Goal: Obtain resource: Download file/media

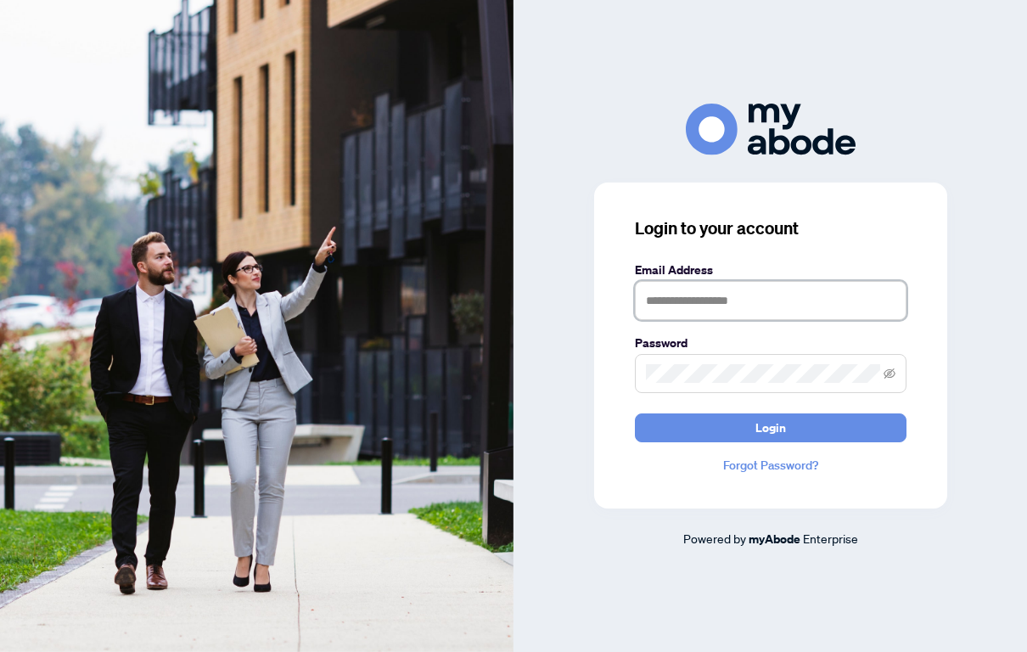
type input "**********"
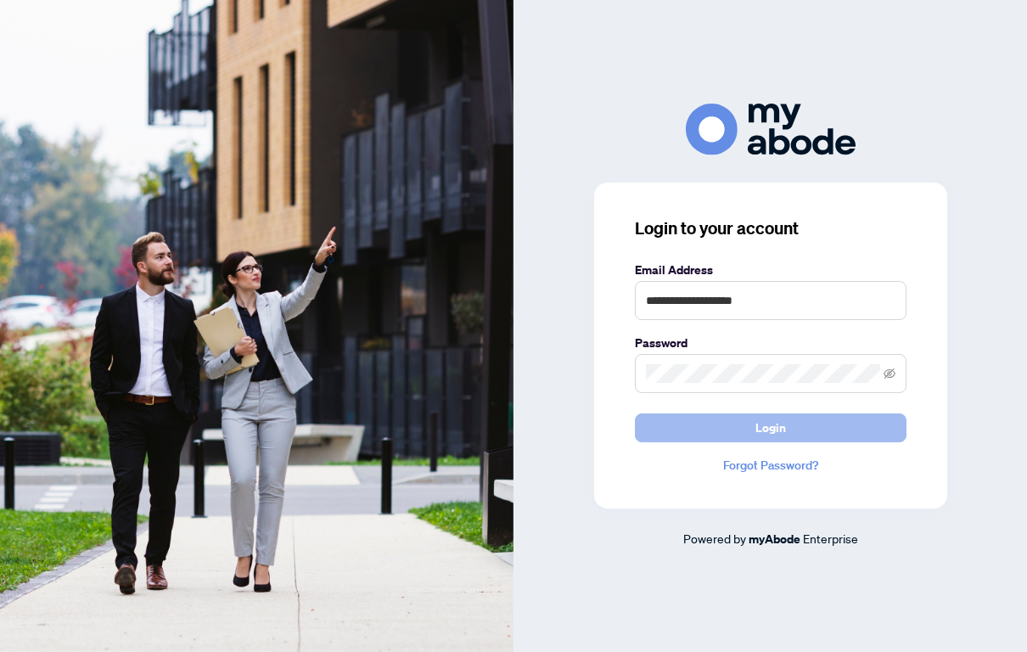
click at [749, 424] on button "Login" at bounding box center [771, 427] width 272 height 29
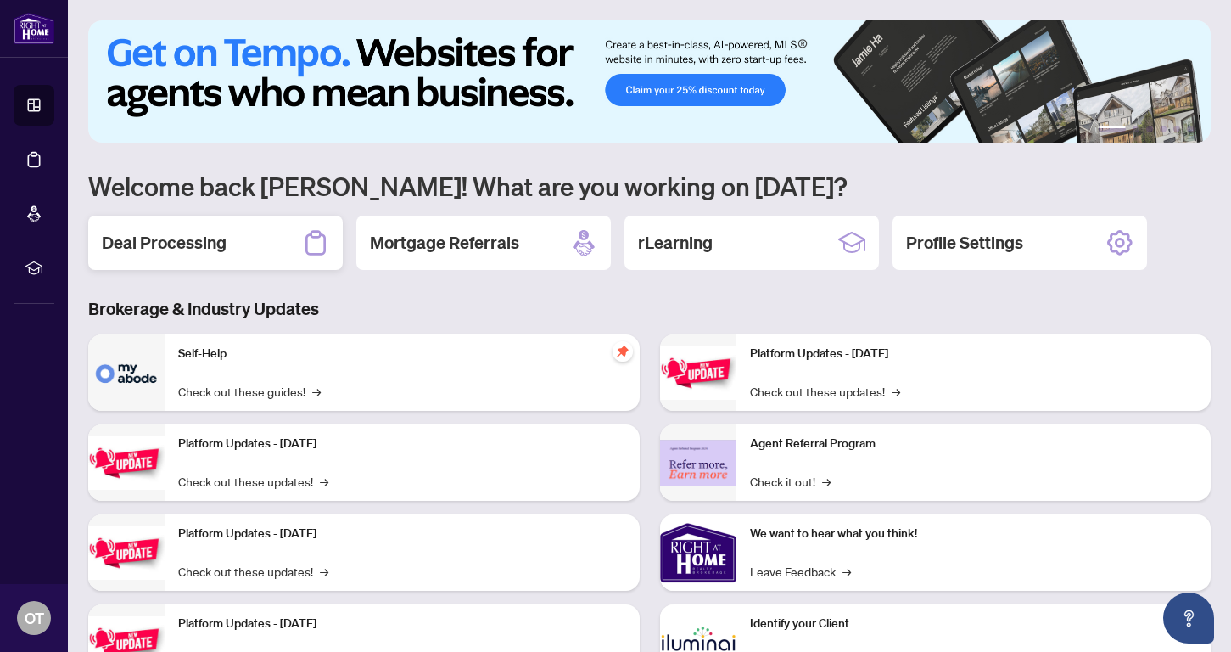
click at [165, 244] on h2 "Deal Processing" at bounding box center [164, 243] width 125 height 24
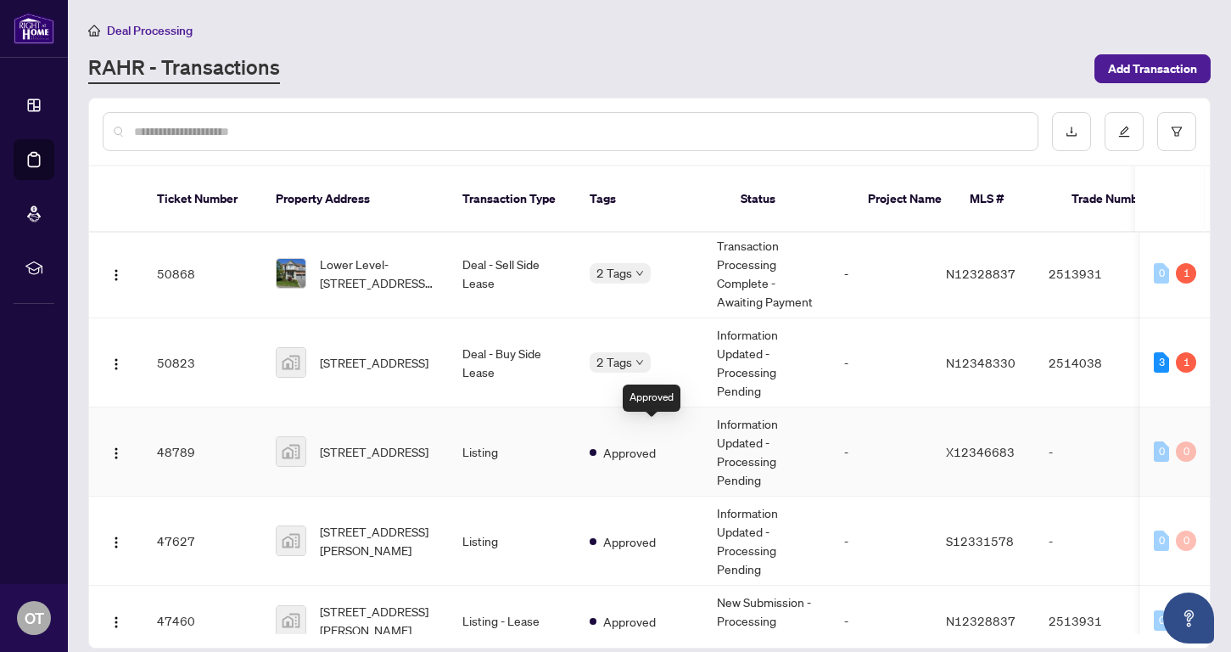
scroll to position [2, 0]
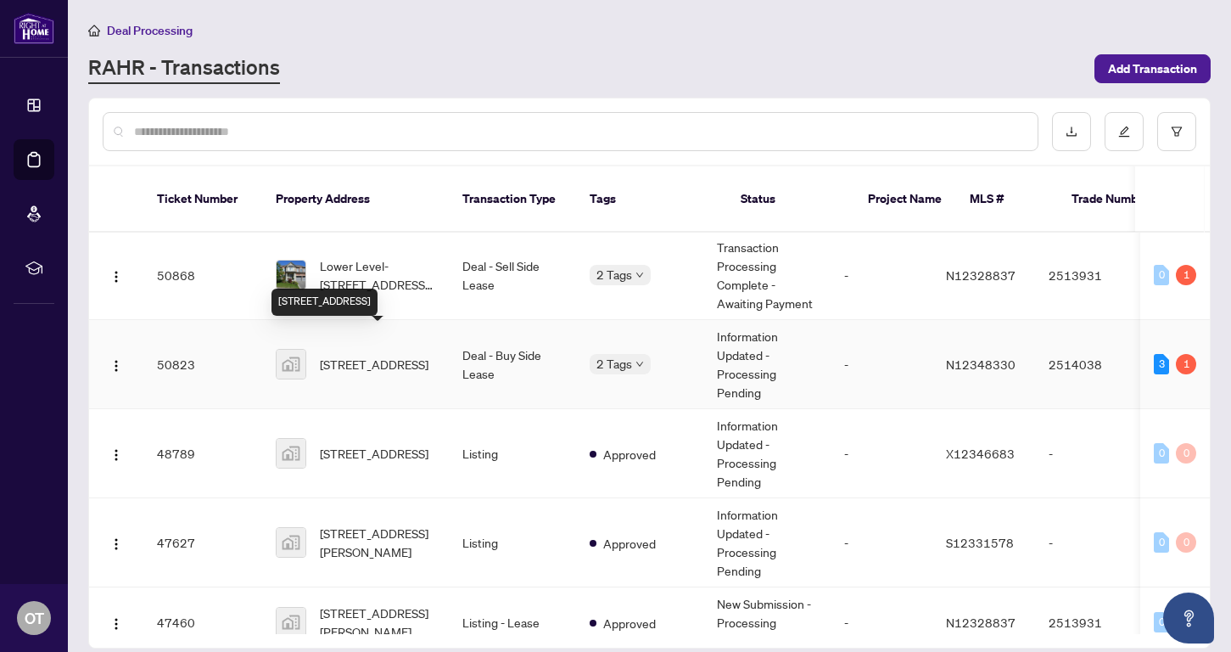
click at [381, 355] on span "[STREET_ADDRESS]" at bounding box center [374, 364] width 109 height 19
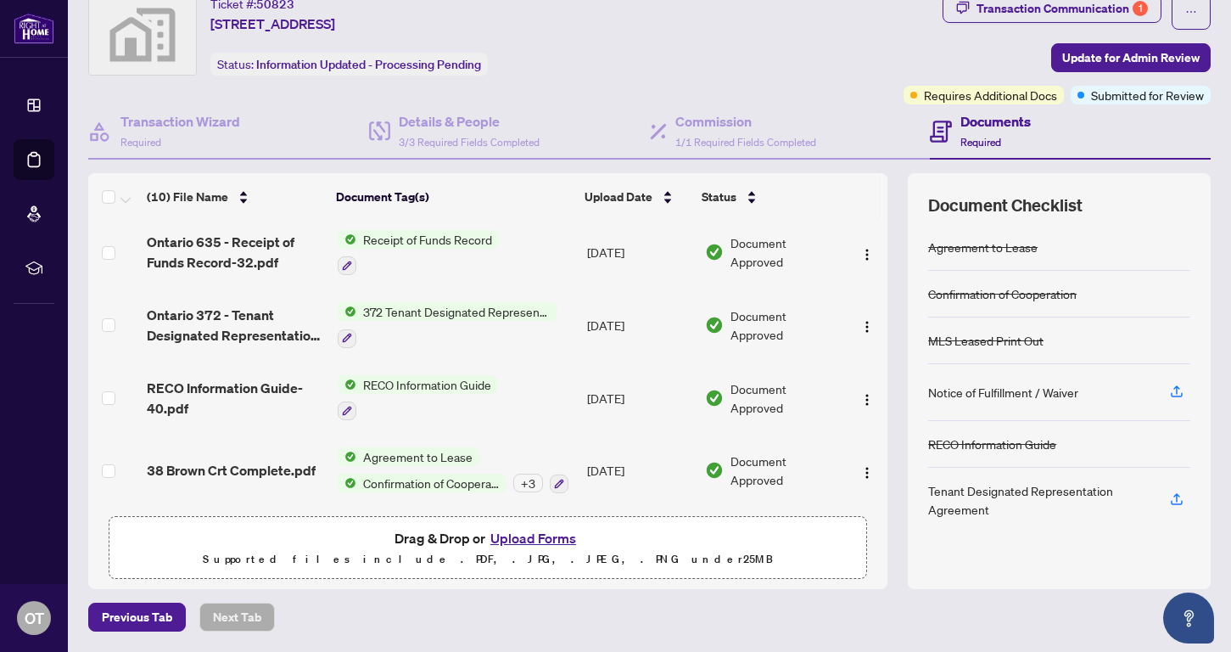
scroll to position [59, 0]
click at [418, 449] on span "Agreement to Lease" at bounding box center [417, 457] width 123 height 19
click at [270, 467] on span "38 Brown Crt Complete.pdf" at bounding box center [231, 471] width 169 height 20
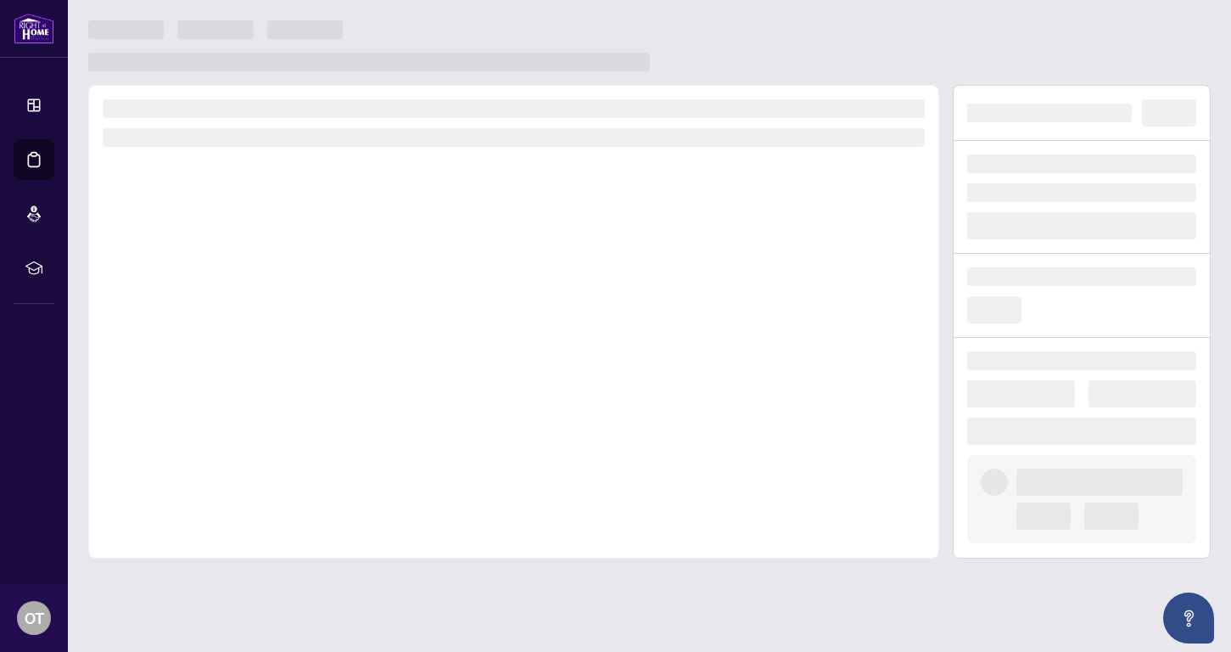
click at [270, 467] on div at bounding box center [513, 322] width 851 height 474
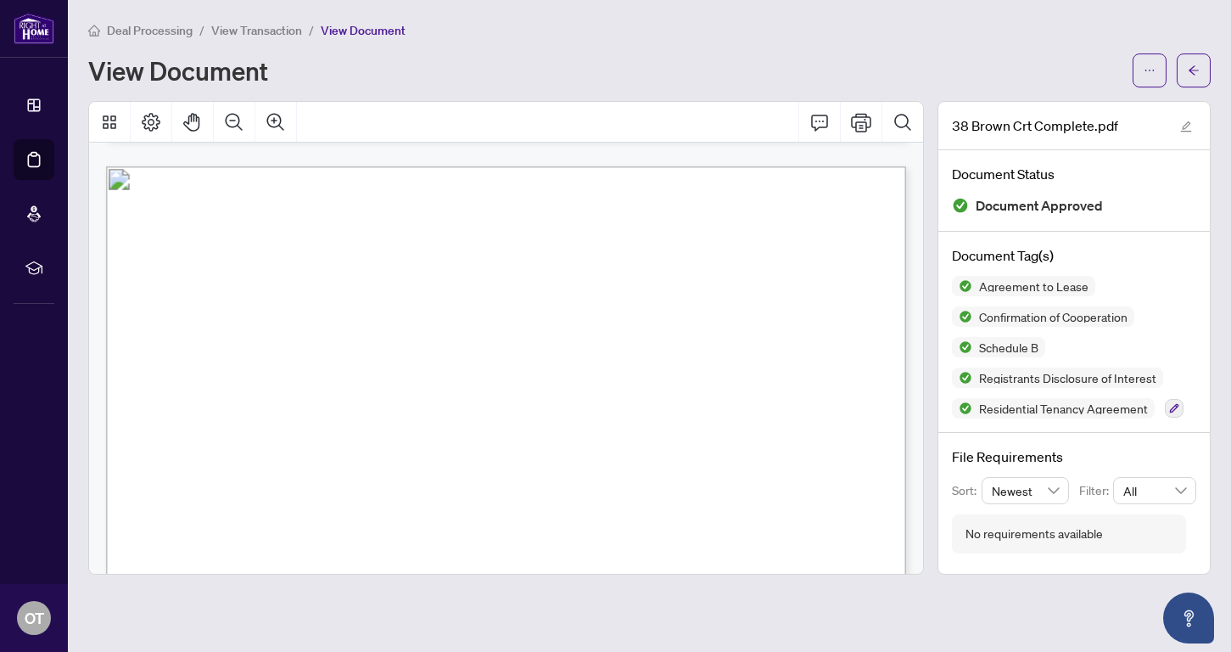
scroll to position [6672, 0]
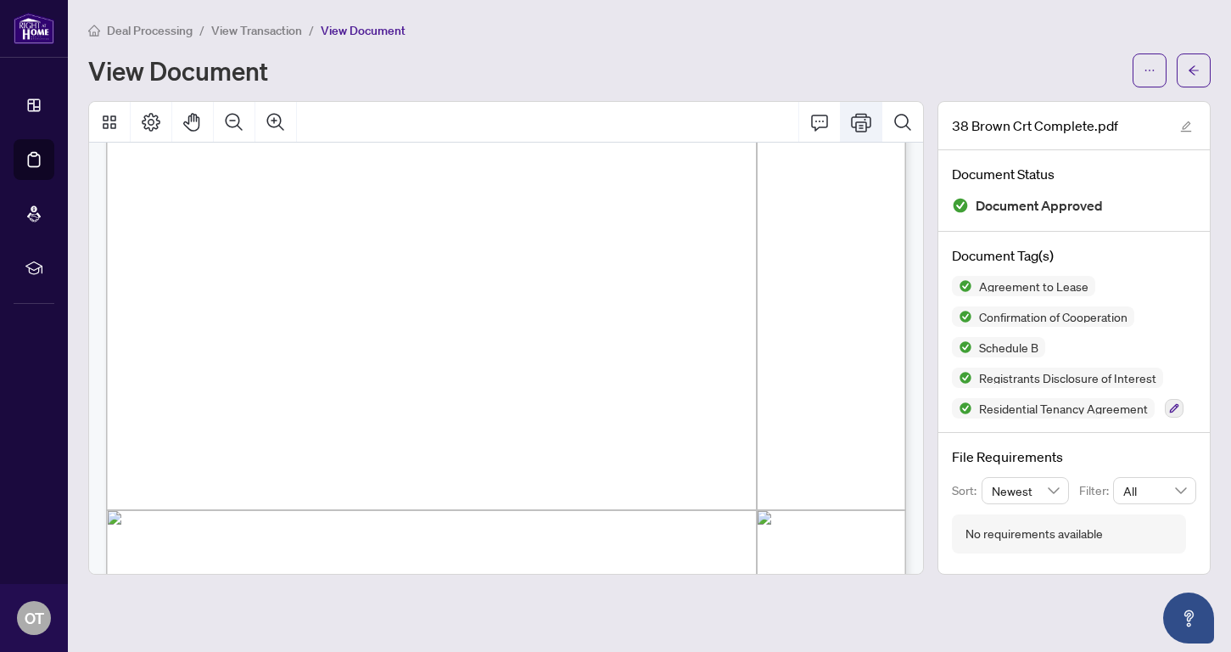
click at [862, 118] on icon "Print" at bounding box center [861, 122] width 20 height 20
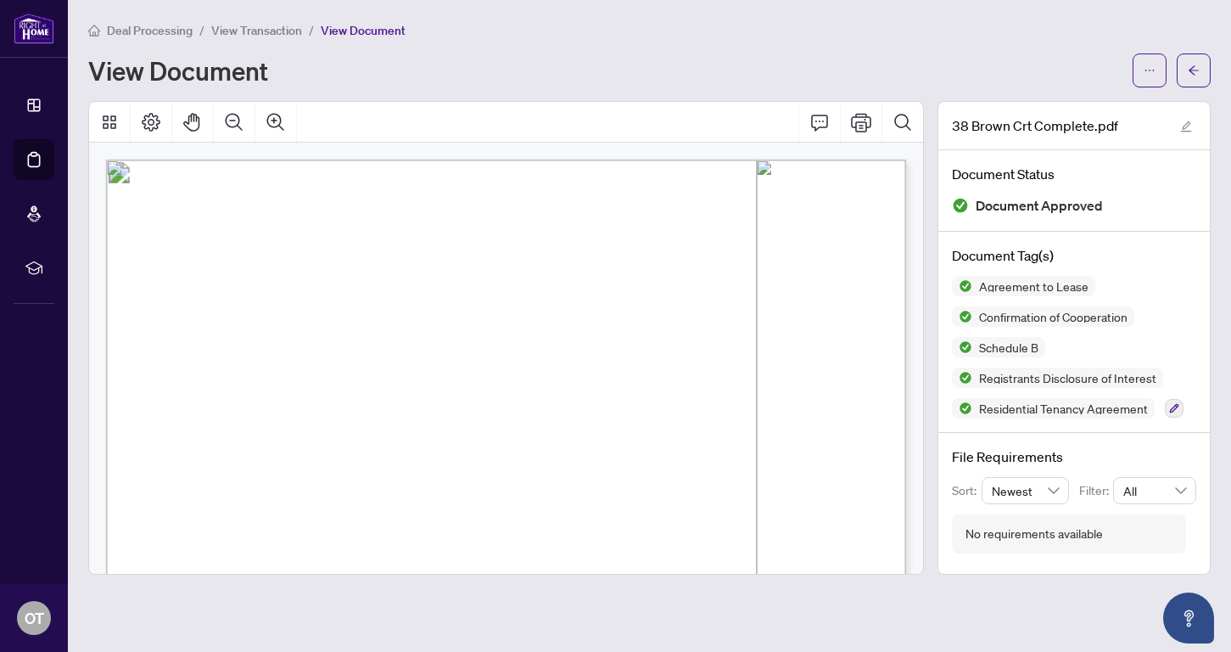
scroll to position [0, 0]
click at [1026, 75] on icon "arrow-left" at bounding box center [1194, 71] width 12 height 12
